Goal: Task Accomplishment & Management: Manage account settings

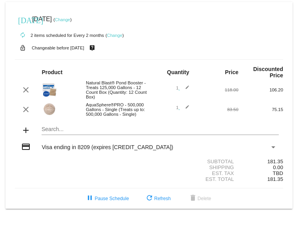
click at [117, 37] on link "Change" at bounding box center [114, 35] width 15 height 5
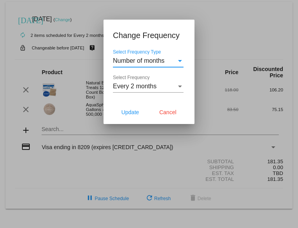
click at [159, 86] on div "Every 2 months" at bounding box center [145, 86] width 64 height 7
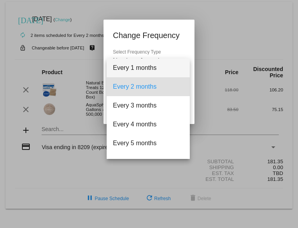
click at [153, 62] on span "Every 1 months" at bounding box center [148, 68] width 71 height 19
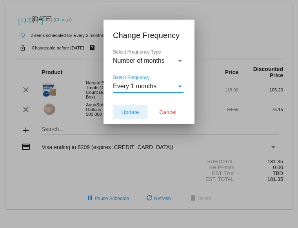
click at [132, 119] on button "Update" at bounding box center [130, 112] width 35 height 14
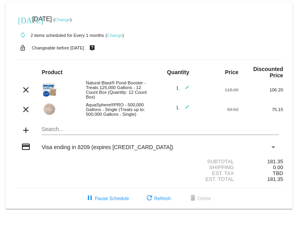
click at [70, 20] on link "Change" at bounding box center [62, 19] width 15 height 5
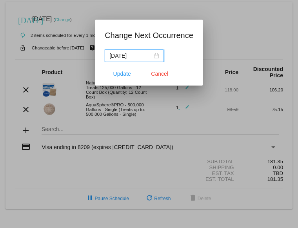
click at [152, 55] on div "[DATE]" at bounding box center [135, 55] width 50 height 9
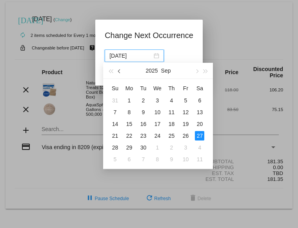
click at [120, 72] on button "button" at bounding box center [119, 71] width 9 height 16
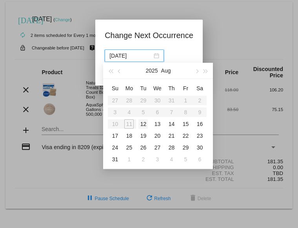
click at [144, 124] on div "12" at bounding box center [143, 123] width 9 height 9
type input "2025-08-12"
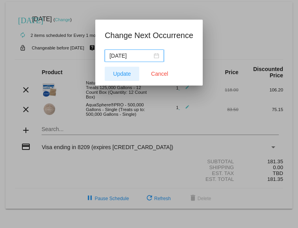
click at [125, 72] on span "Update" at bounding box center [122, 74] width 18 height 6
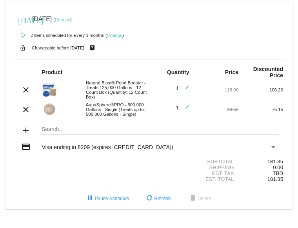
click at [188, 91] on mat-icon "edit" at bounding box center [184, 89] width 9 height 9
click at [171, 89] on input "1" at bounding box center [174, 88] width 10 height 5
type input "2"
click at [179, 110] on span "1 edit" at bounding box center [182, 107] width 13 height 5
click at [178, 110] on span "1 edit" at bounding box center [182, 107] width 13 height 5
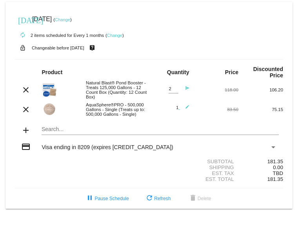
click at [187, 110] on mat-icon "edit" at bounding box center [184, 109] width 9 height 9
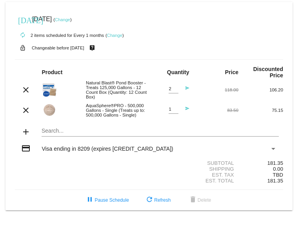
click at [171, 112] on input "1" at bounding box center [174, 109] width 10 height 5
type input "2"
click at [165, 172] on div "Shipping" at bounding box center [194, 169] width 90 height 6
click at [185, 90] on mat-icon "send" at bounding box center [184, 90] width 9 height 9
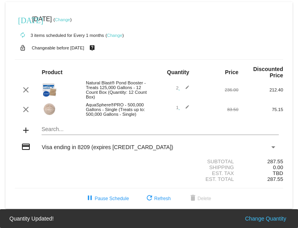
click at [187, 113] on mat-icon "edit" at bounding box center [184, 109] width 9 height 9
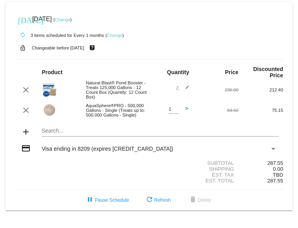
type input "2"
click at [176, 112] on input "2" at bounding box center [174, 109] width 10 height 5
click at [186, 113] on mat-icon "send" at bounding box center [184, 110] width 9 height 9
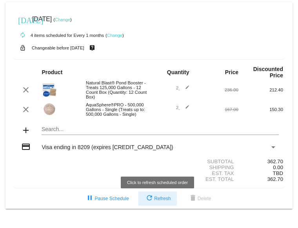
click at [163, 206] on button "refresh Refresh" at bounding box center [158, 199] width 38 height 14
